Goal: Go to known website: Access a specific website the user already knows

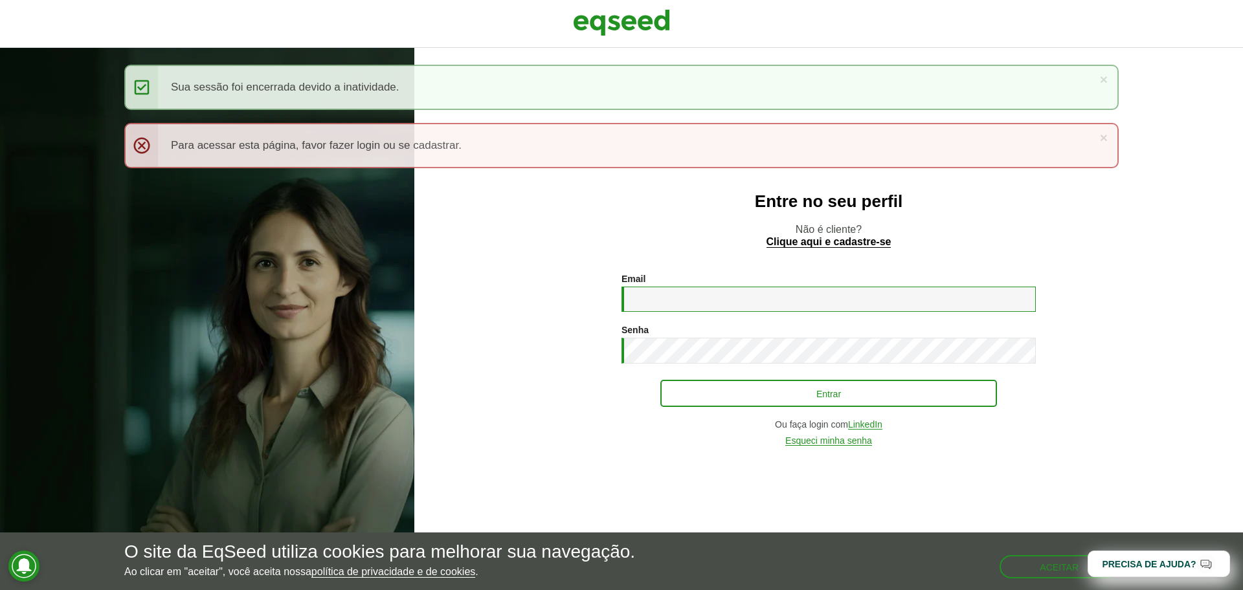
type input "**********"
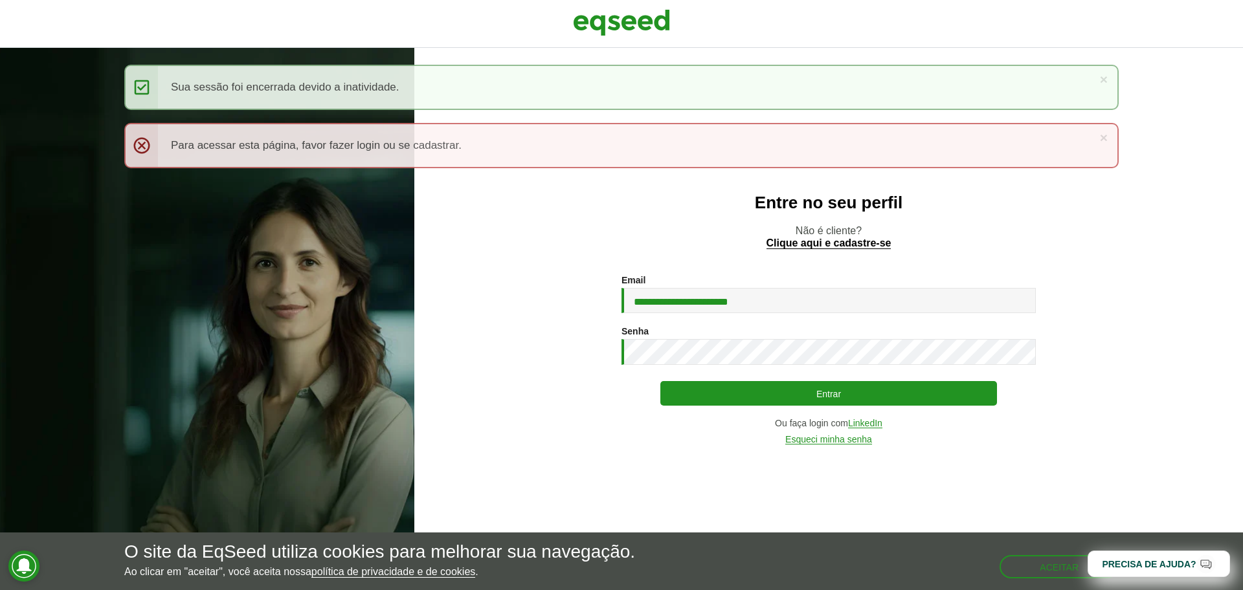
click at [865, 381] on div "**********" at bounding box center [828, 360] width 414 height 170
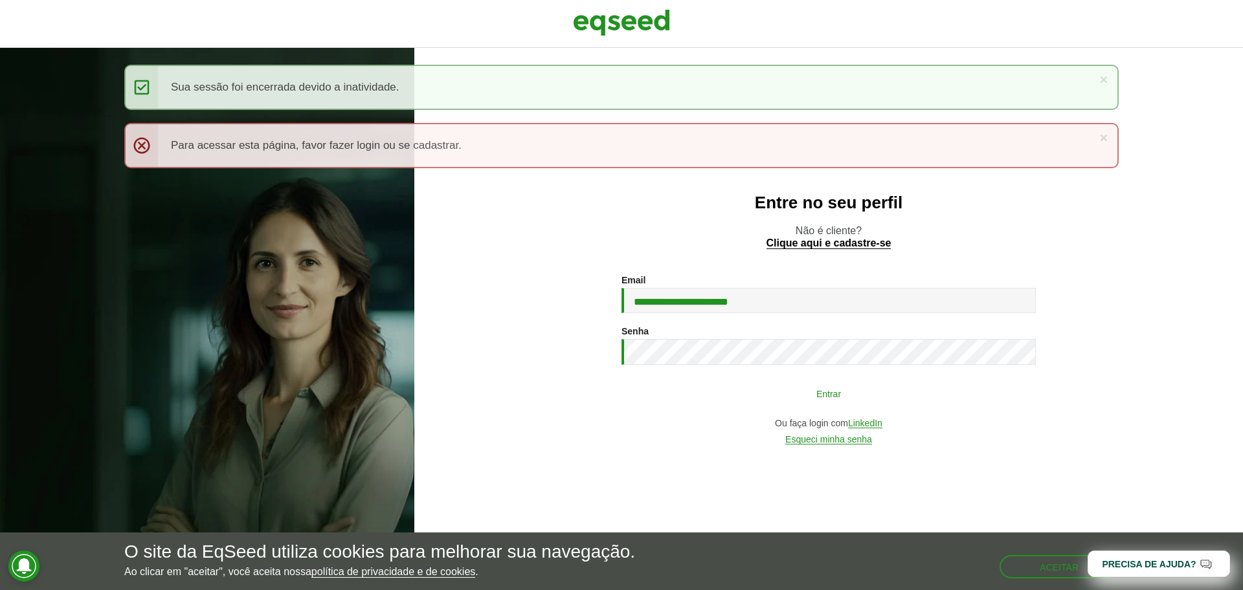
click at [747, 383] on button "Entrar" at bounding box center [828, 393] width 337 height 25
